Goal: Communication & Community: Answer question/provide support

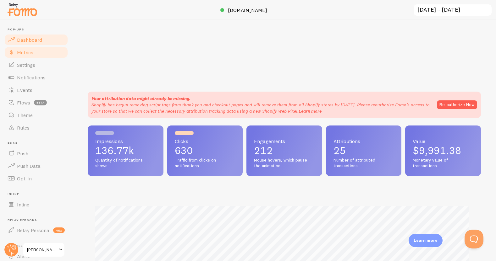
click at [41, 54] on link "Metrics" at bounding box center [36, 52] width 65 height 13
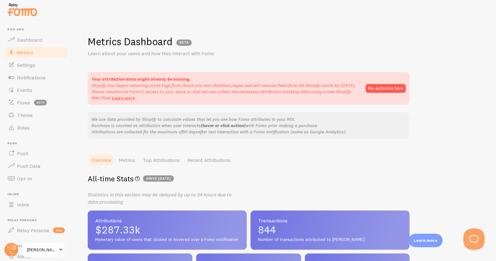
click at [471, 239] on button "Open Beacon popover" at bounding box center [472, 238] width 19 height 19
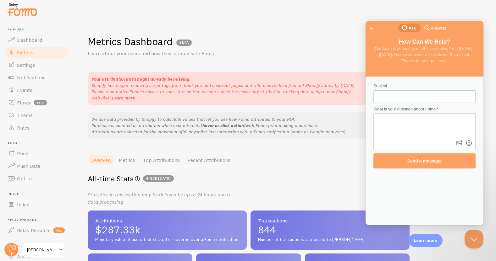
click at [373, 31] on span "Go back" at bounding box center [372, 29] width 8 height 8
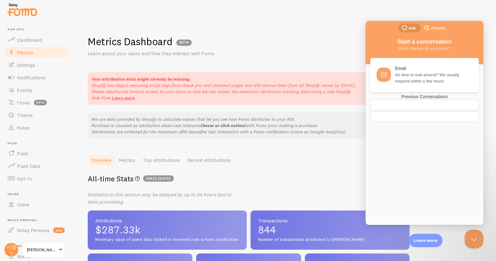
click at [411, 100] on div "Previous Conversations" at bounding box center [424, 96] width 108 height 5
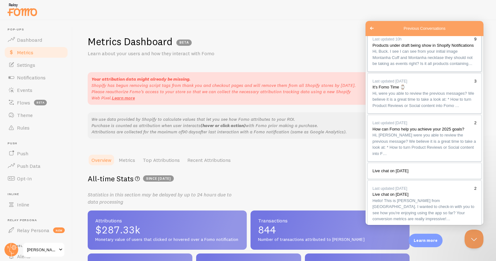
scroll to position [10, 0]
click at [426, 64] on span "Hi, Buck. I see I can see from your initial image Montanha Cuff and Montanha ne…" at bounding box center [422, 55] width 100 height 17
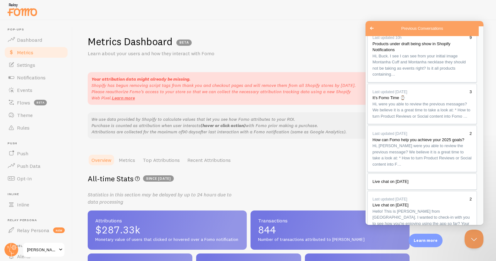
scroll to position [879, 0]
drag, startPoint x: 432, startPoint y: 72, endPoint x: 374, endPoint y: 66, distance: 58.4
copy div "[URL][DOMAIN_NAME][PERSON_NAME]"
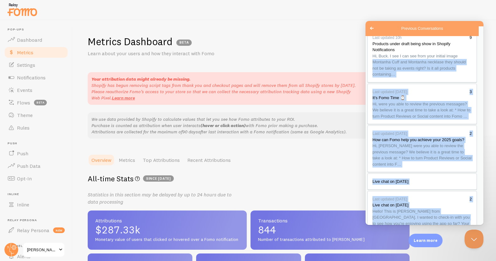
drag, startPoint x: 436, startPoint y: 76, endPoint x: 364, endPoint y: 67, distance: 72.8
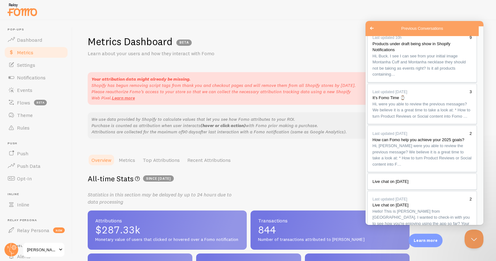
drag, startPoint x: 426, startPoint y: 71, endPoint x: 372, endPoint y: 67, distance: 53.6
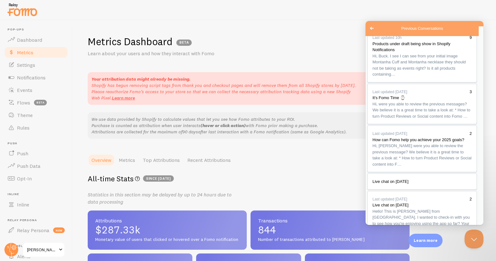
drag, startPoint x: 411, startPoint y: 166, endPoint x: 394, endPoint y: 168, distance: 17.5
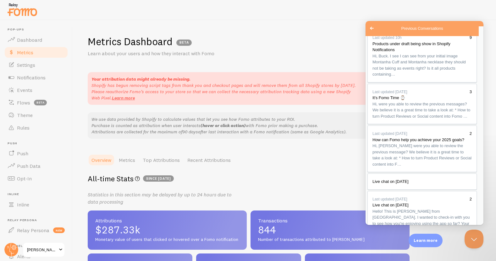
type textarea "HI [PERSON_NAME], the product that I sent you is actually an apparel, under the…"
type input "C:\fakepath\buck finds.JPG"
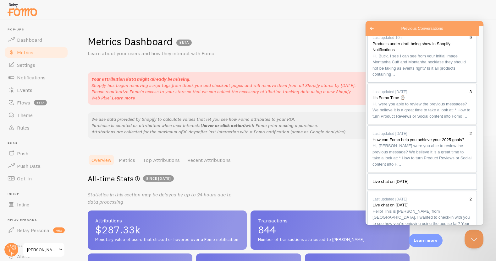
type textarea "HI [PERSON_NAME], the product that I sent you is actually an apparel product (n…"
type input "C:\fakepath\buck finds.JPG"
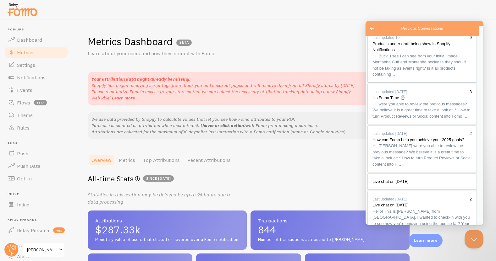
scroll to position [0, 0]
